Goal: Find specific page/section: Find specific page/section

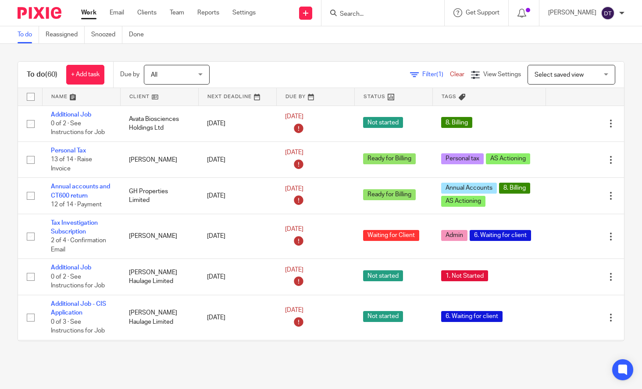
click at [368, 15] on input "Search" at bounding box center [378, 15] width 79 height 8
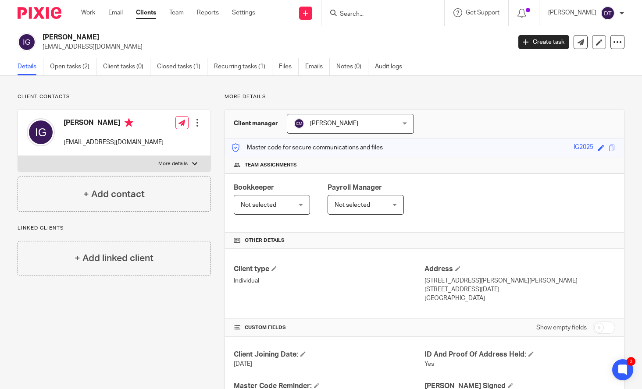
click at [382, 12] on input "Search" at bounding box center [378, 15] width 79 height 8
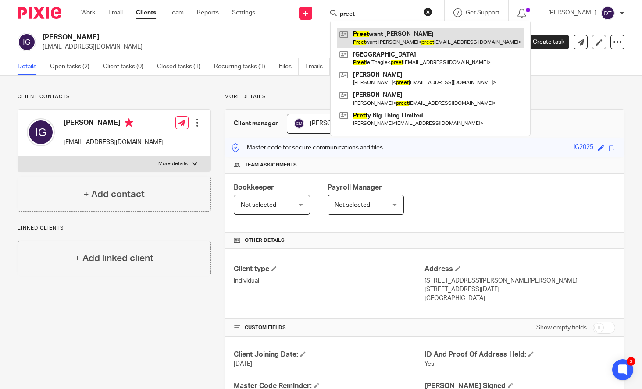
type input "preet"
click at [377, 36] on link at bounding box center [430, 38] width 186 height 20
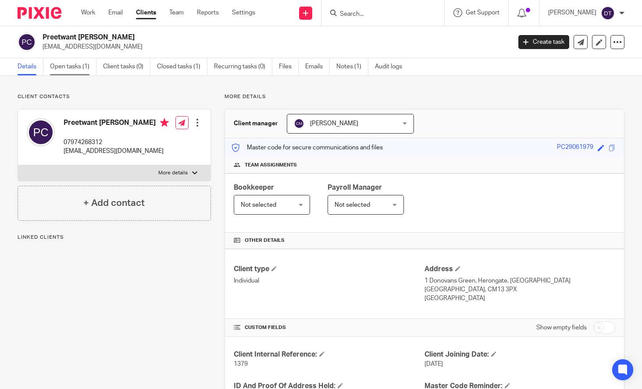
click at [82, 72] on link "Open tasks (1)" at bounding box center [73, 66] width 46 height 17
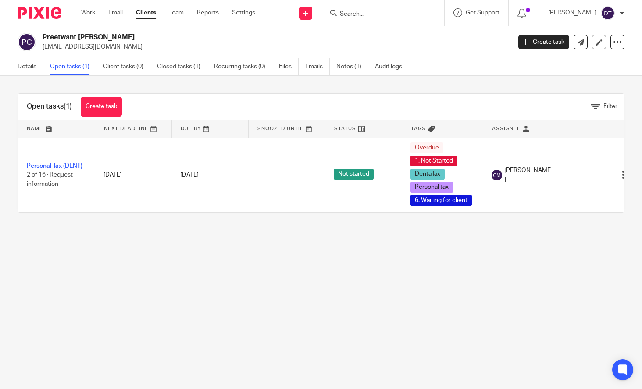
click at [321, 70] on link "Emails" at bounding box center [317, 66] width 25 height 17
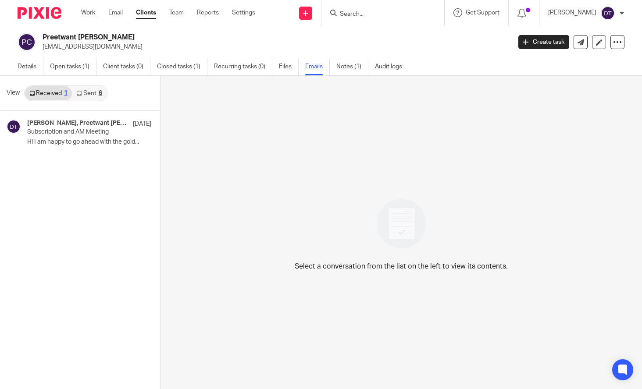
click at [90, 98] on link "Sent 6" at bounding box center [89, 93] width 34 height 14
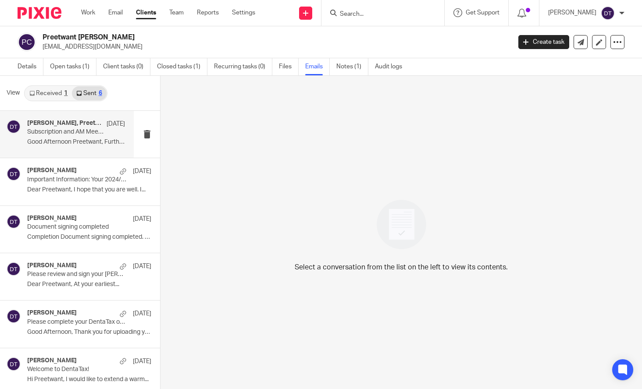
click at [85, 143] on p "Good Afternoon Preetwant, Further to our..." at bounding box center [76, 142] width 98 height 7
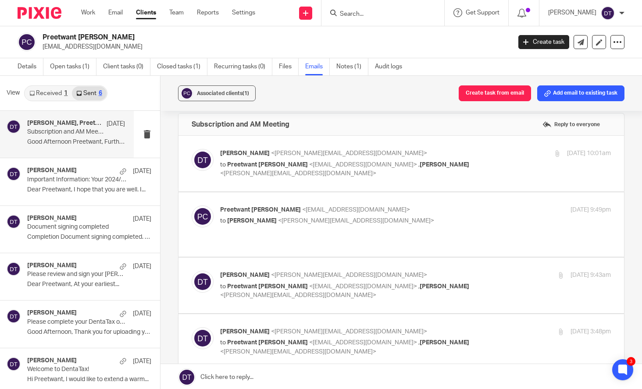
scroll to position [3, 0]
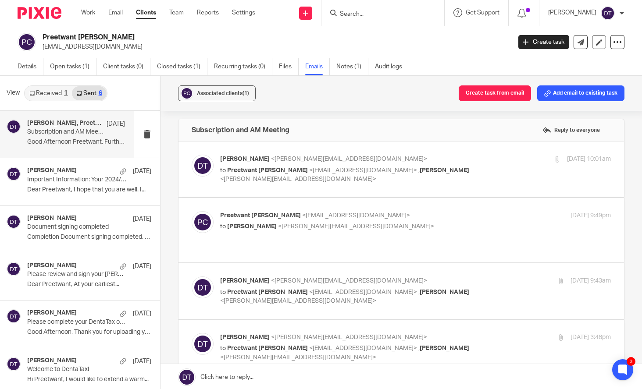
click at [393, 274] on label at bounding box center [402, 292] width 446 height 56
click at [192, 276] on input "checkbox" at bounding box center [191, 276] width 0 height 0
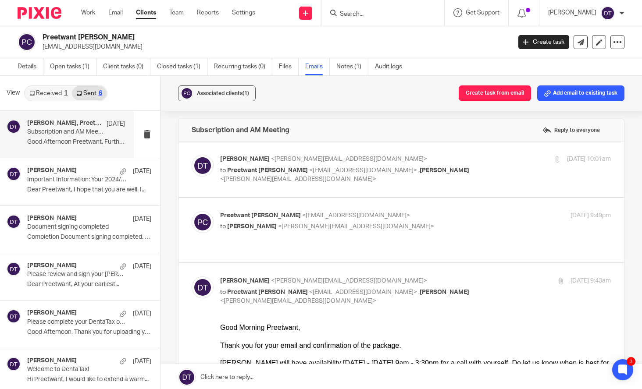
scroll to position [0, 0]
click at [192, 276] on input "checkbox" at bounding box center [191, 276] width 0 height 0
checkbox input "false"
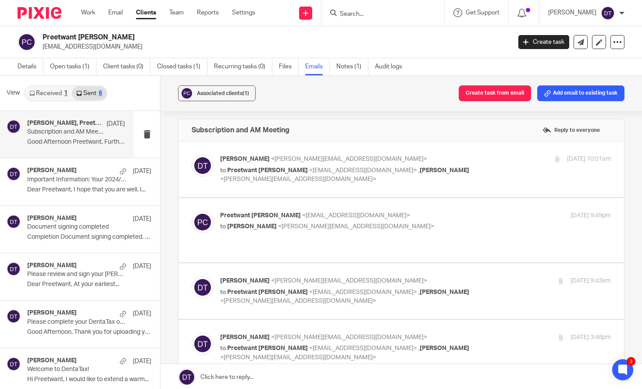
click at [393, 241] on div "Preetwant Cheema <preetwantcheema@hotmail.co.uk> to Deanna Templeton <deanna@sa…" at bounding box center [401, 230] width 419 height 38
click at [402, 220] on div "Preetwant Cheema <preetwantcheema@hotmail.co.uk> to Deanna Templeton <deanna@sa…" at bounding box center [350, 221] width 261 height 20
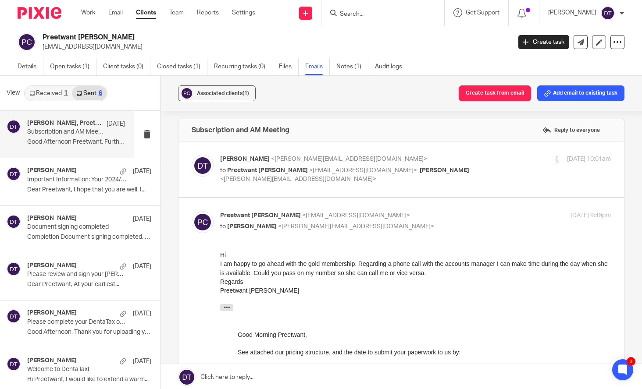
click at [402, 220] on div "Preetwant Cheema <preetwantcheema@hotmail.co.uk> to Deanna Templeton <deanna@sa…" at bounding box center [350, 221] width 261 height 20
checkbox input "false"
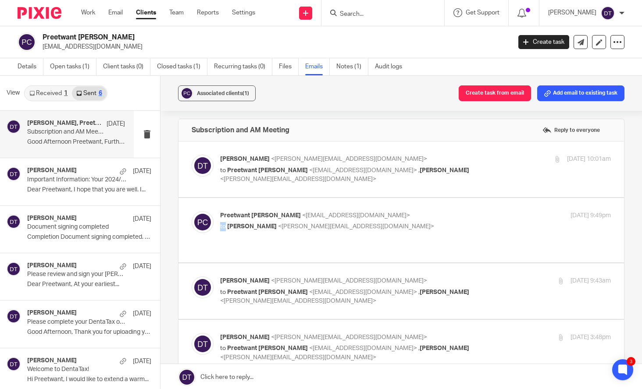
click at [402, 220] on div "Preetwant Cheema <preetwantcheema@hotmail.co.uk> to Deanna Templeton <deanna@sa…" at bounding box center [350, 221] width 261 height 20
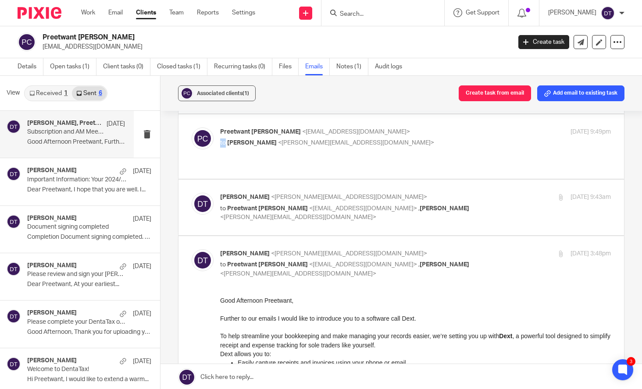
scroll to position [92, 0]
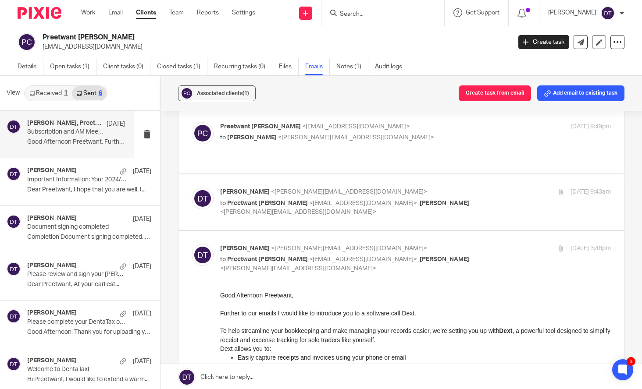
click at [448, 189] on p "Deanna Templeton <deanna@sachdevs-ca.com>" at bounding box center [350, 192] width 261 height 9
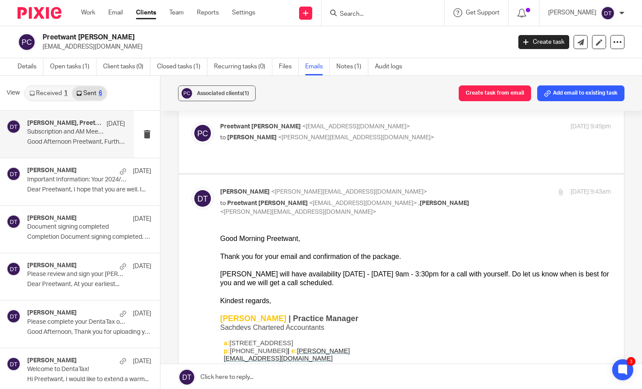
scroll to position [0, 0]
click at [446, 193] on p "Deanna Templeton <deanna@sachdevs-ca.com>" at bounding box center [350, 192] width 261 height 9
checkbox input "false"
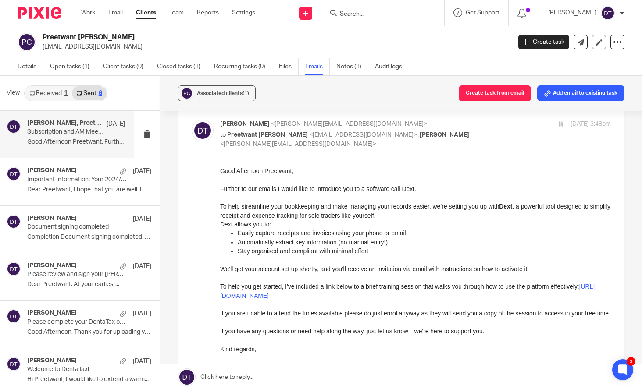
scroll to position [218, 0]
click at [350, 63] on link "Notes (1)" at bounding box center [352, 66] width 32 height 17
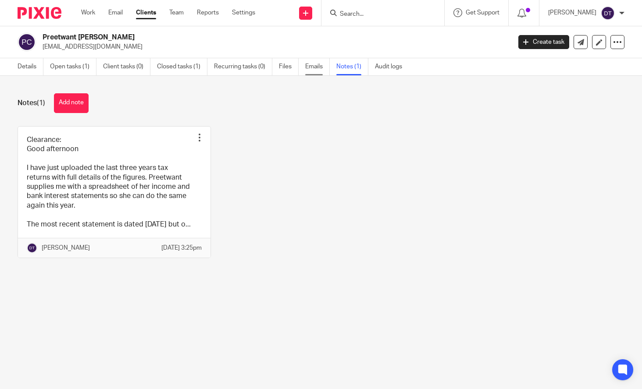
click at [311, 71] on link "Emails" at bounding box center [317, 66] width 25 height 17
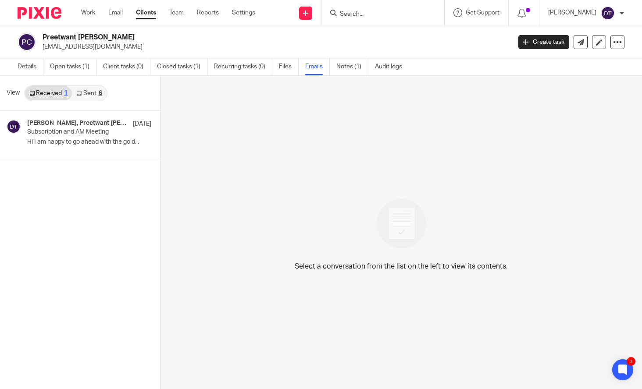
click at [419, 16] on form at bounding box center [385, 12] width 93 height 11
click at [414, 15] on form at bounding box center [385, 12] width 93 height 11
click at [370, 14] on input "Search" at bounding box center [378, 15] width 79 height 8
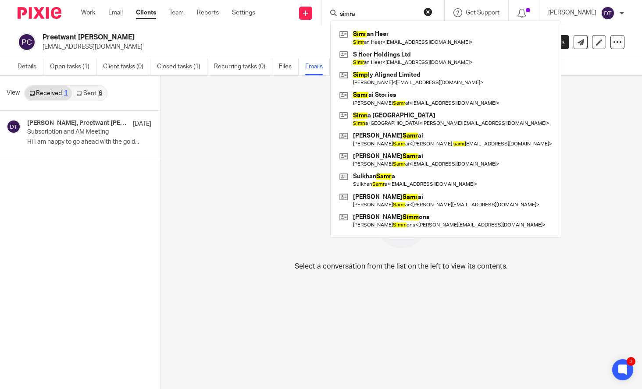
type input "simran"
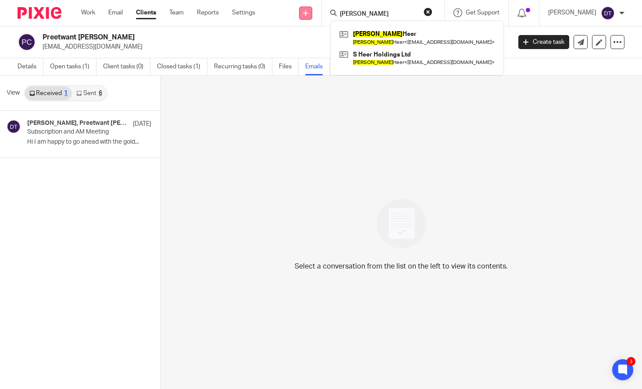
drag, startPoint x: 400, startPoint y: 12, endPoint x: 306, endPoint y: 13, distance: 93.9
click at [307, 12] on div "Send new email Create task Add client Request signature simran Simran Heer Simr…" at bounding box center [455, 13] width 374 height 26
type input "o"
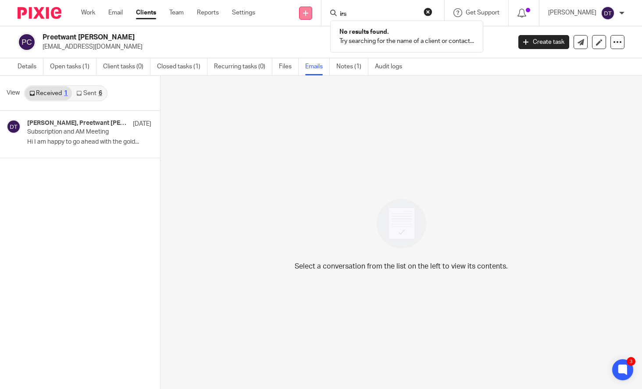
type input "irsa"
